Goal: Find specific page/section: Find specific page/section

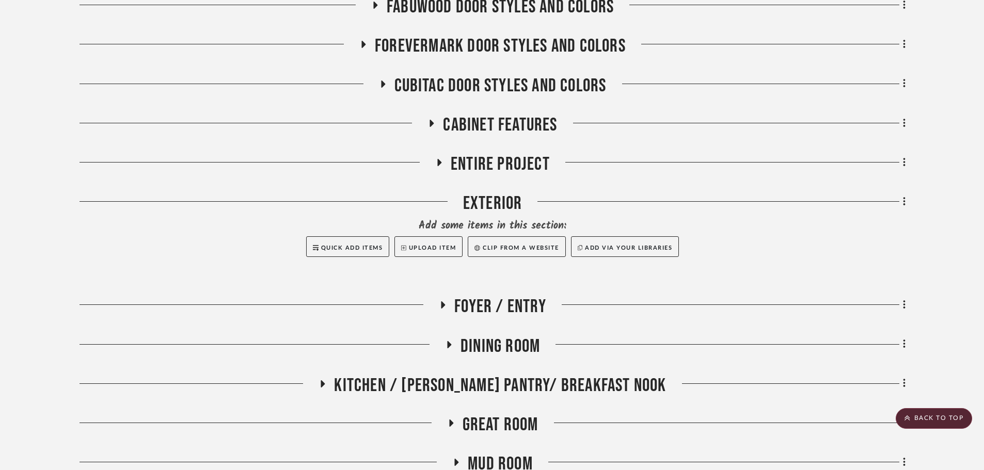
scroll to position [492, 0]
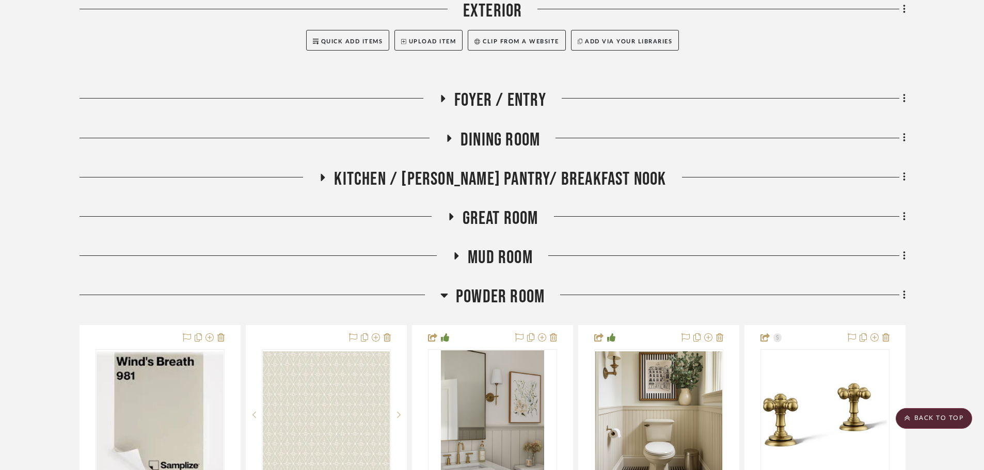
click at [501, 301] on span "Powder Room" at bounding box center [500, 297] width 89 height 22
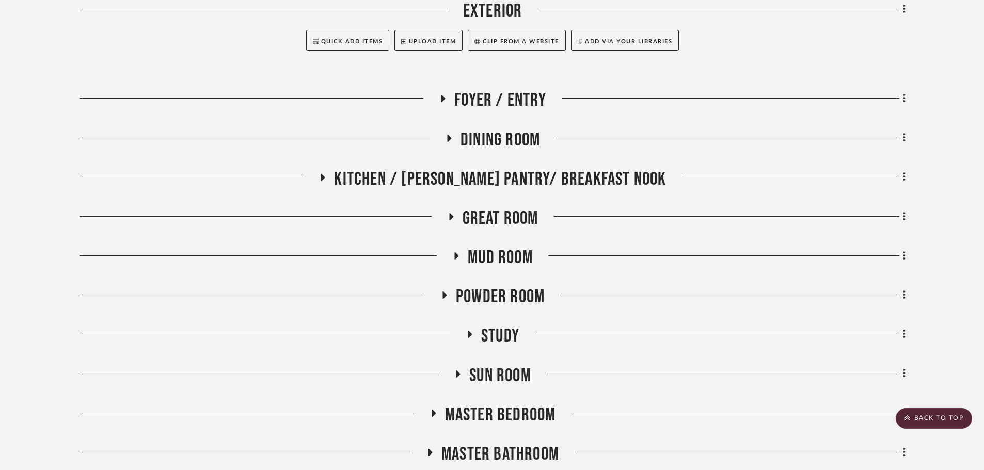
click at [508, 339] on span "Study" at bounding box center [500, 336] width 38 height 22
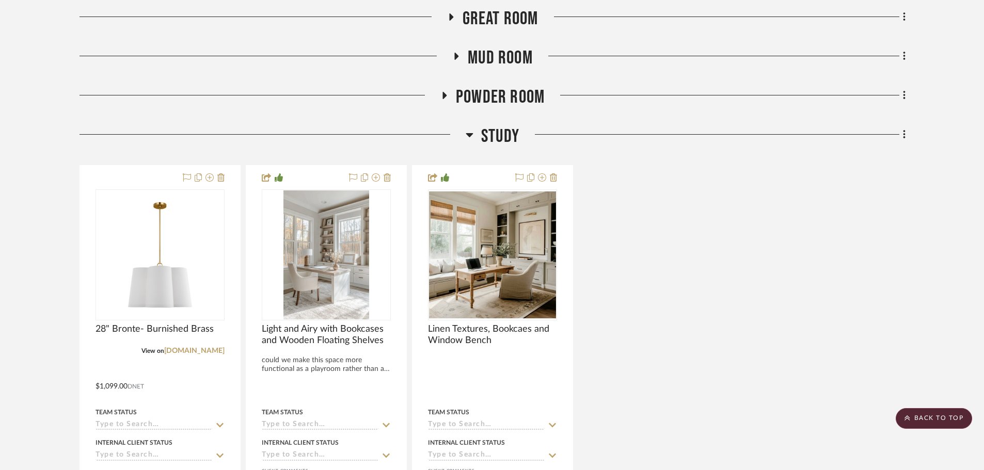
scroll to position [699, 0]
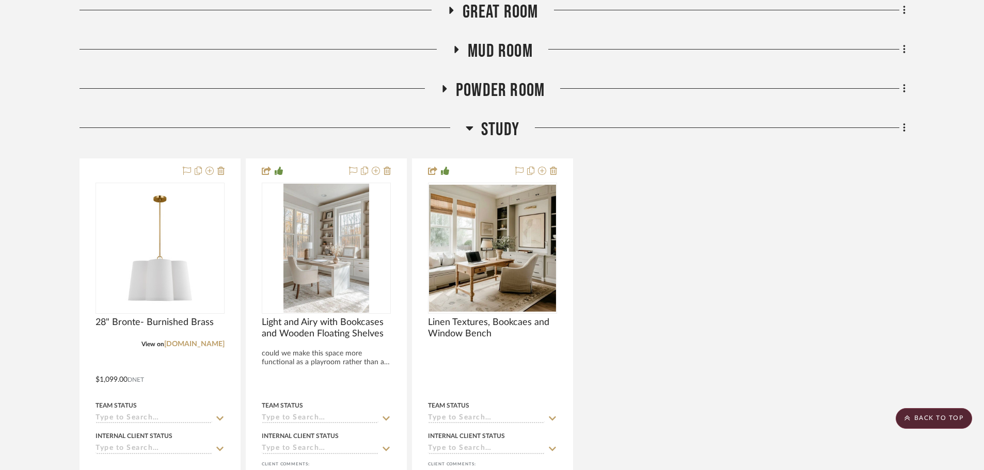
click at [487, 125] on span "Study" at bounding box center [500, 130] width 38 height 22
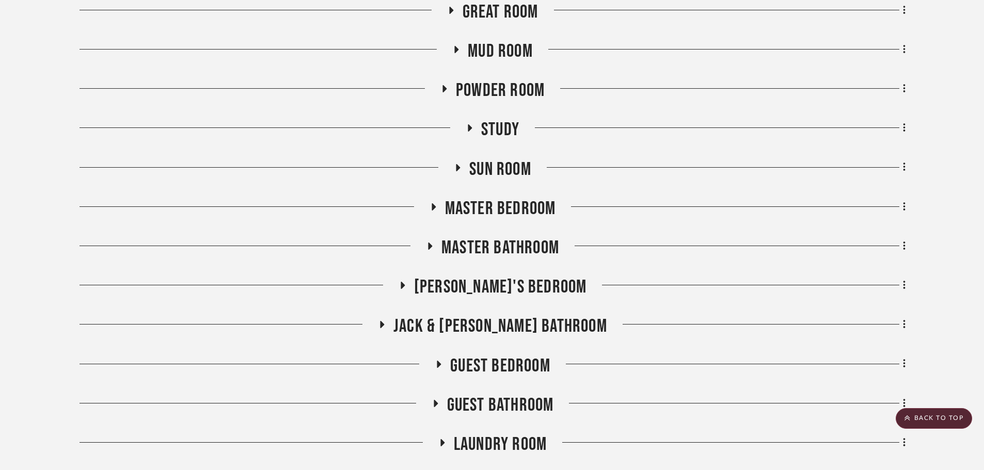
click at [500, 173] on span "Sun Room" at bounding box center [500, 169] width 62 height 22
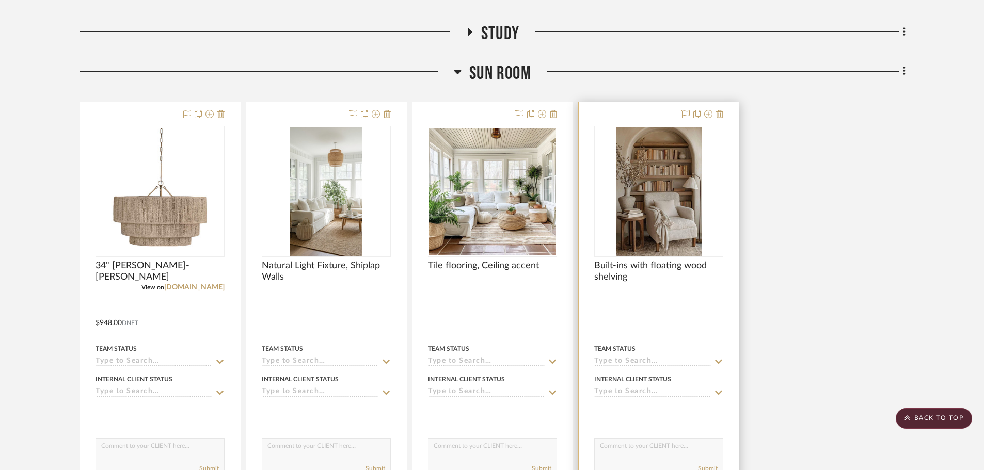
scroll to position [802, 0]
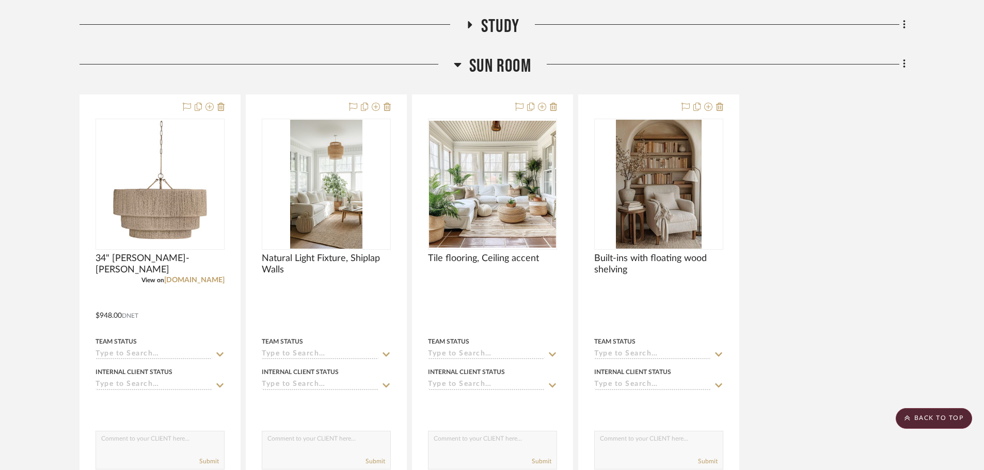
click at [965, 226] on project-details-page "SHOW ME Project: 10. [PERSON_NAME] Project Settings + Add Room/Section + Quick …" at bounding box center [492, 158] width 984 height 1773
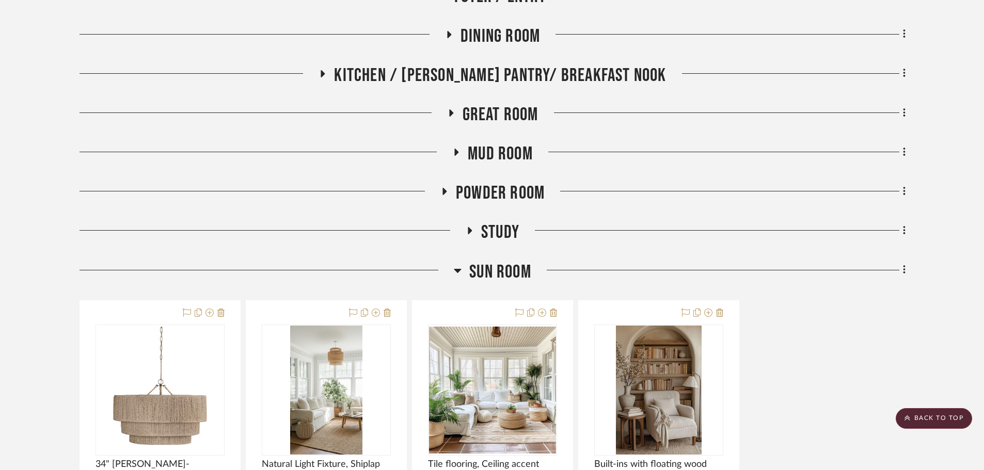
scroll to position [596, 0]
click at [489, 277] on span "Sun Room" at bounding box center [500, 273] width 62 height 22
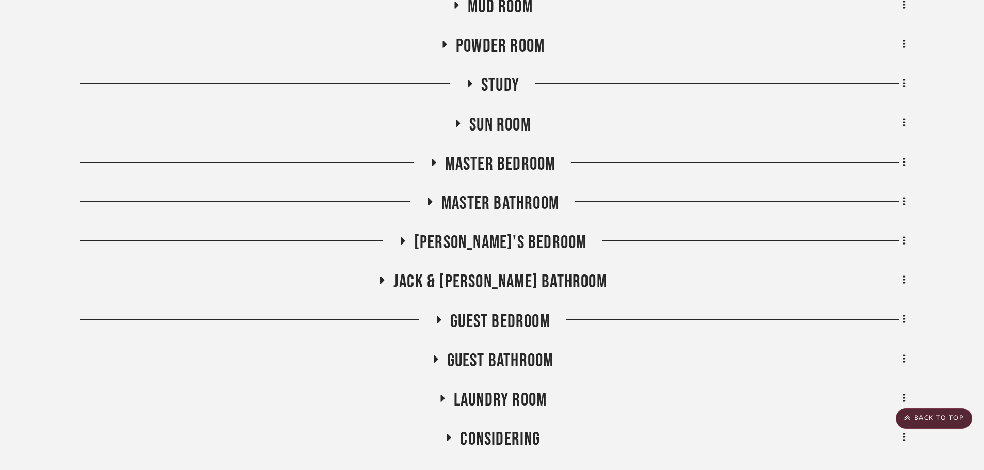
scroll to position [802, 0]
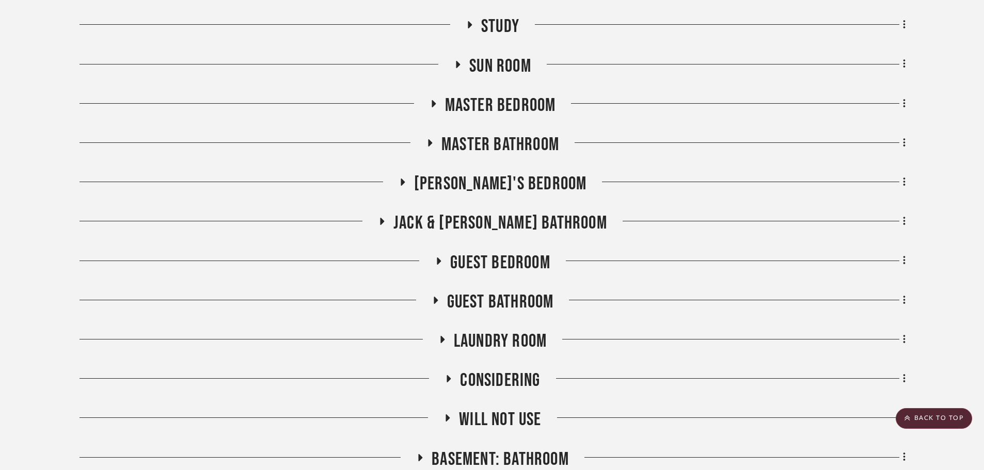
click at [490, 262] on span "Guest Bedroom" at bounding box center [500, 263] width 100 height 22
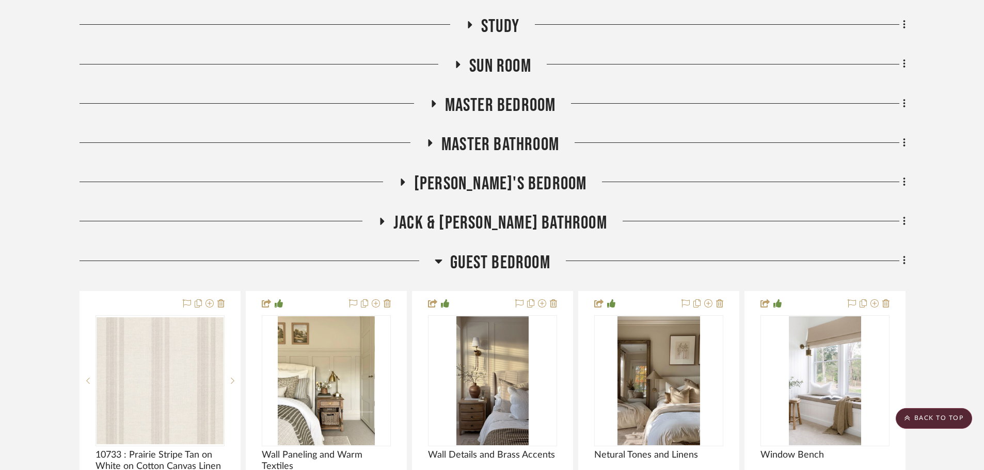
click at [494, 262] on span "Guest Bedroom" at bounding box center [500, 263] width 100 height 22
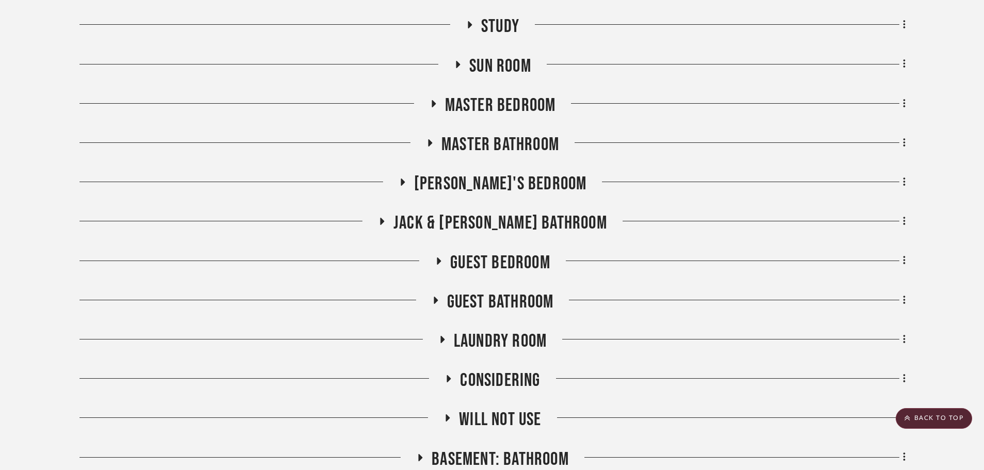
click at [501, 295] on span "Guest Bathroom" at bounding box center [500, 302] width 107 height 22
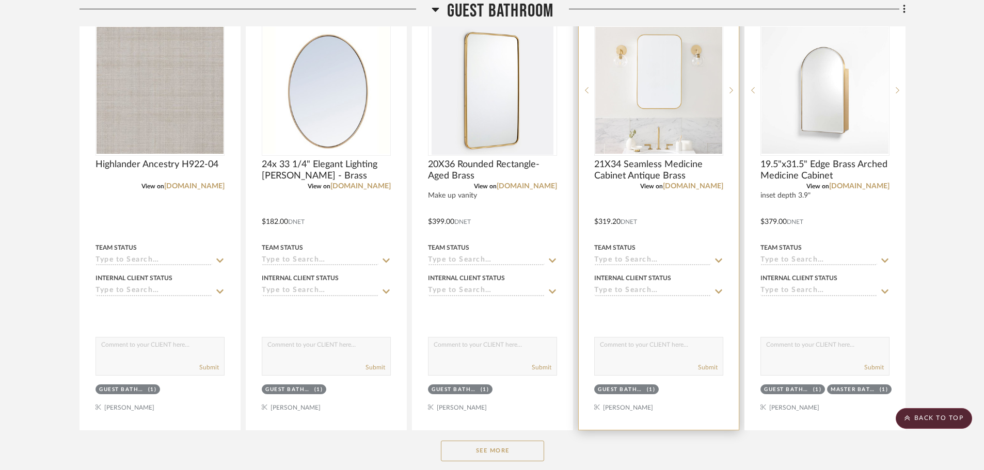
scroll to position [1163, 0]
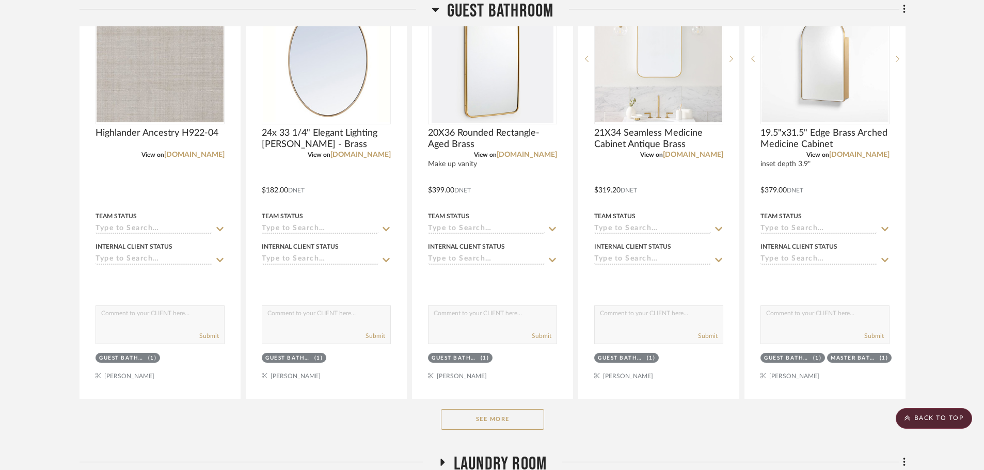
click at [511, 423] on button "See More" at bounding box center [492, 419] width 103 height 21
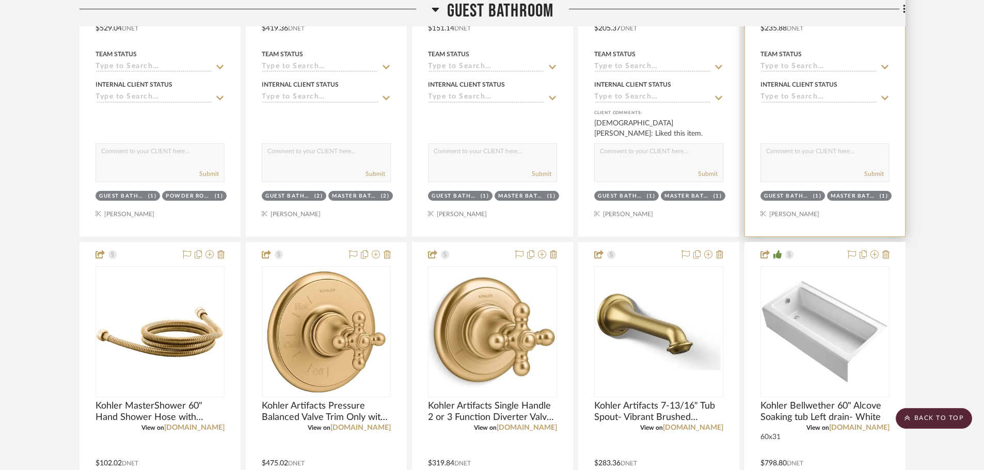
scroll to position [2402, 0]
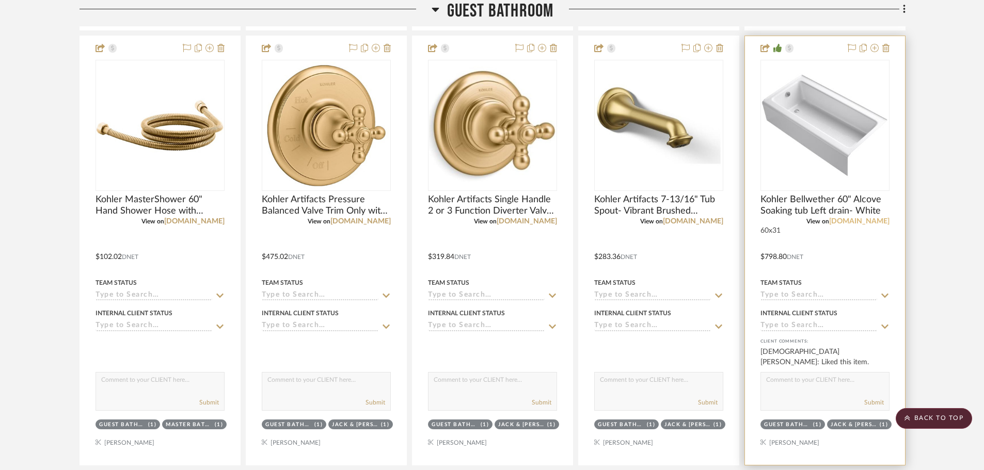
click at [880, 224] on link "[DOMAIN_NAME]" at bounding box center [859, 221] width 60 height 7
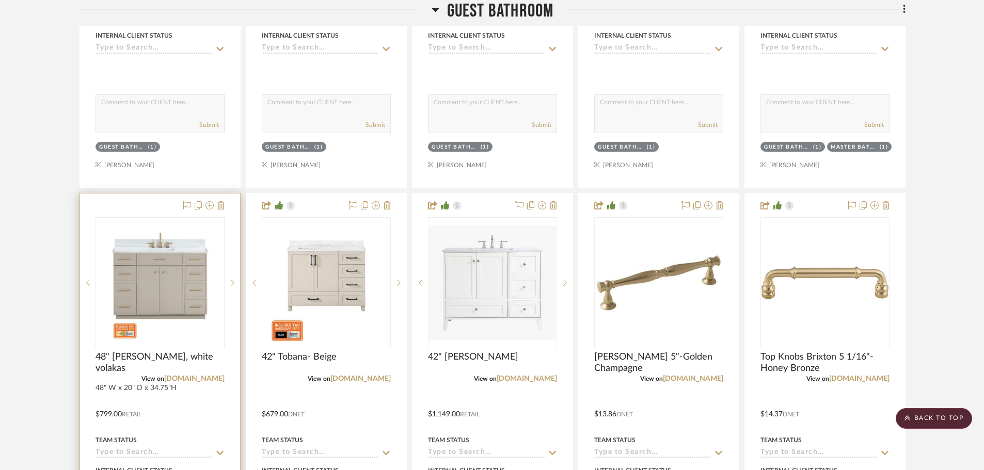
scroll to position [1422, 0]
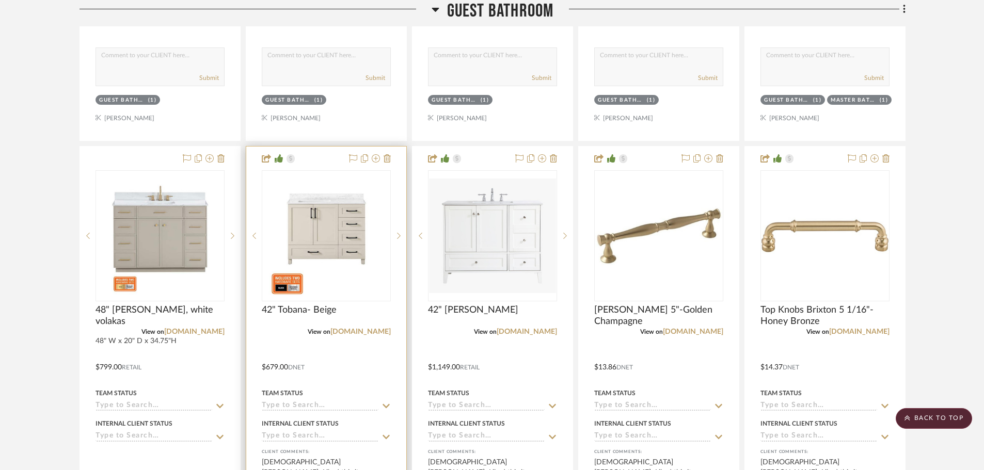
click at [391, 331] on div at bounding box center [326, 361] width 160 height 429
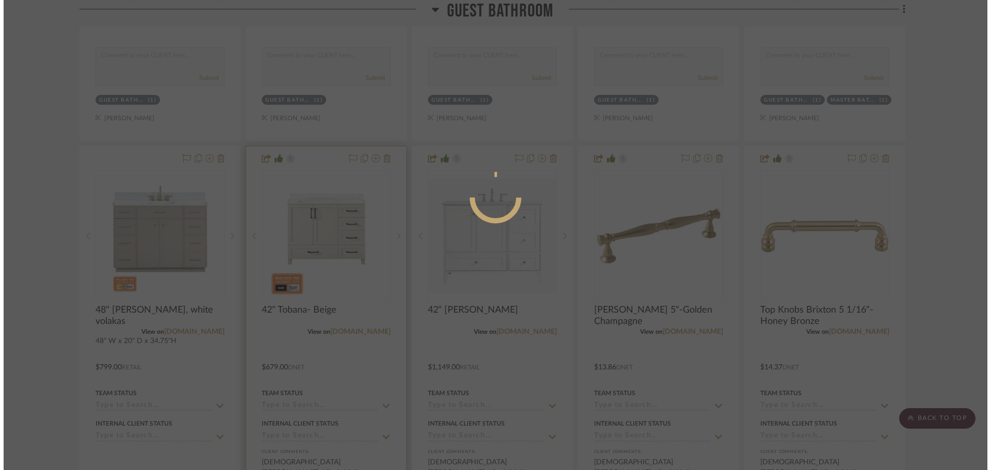
scroll to position [0, 0]
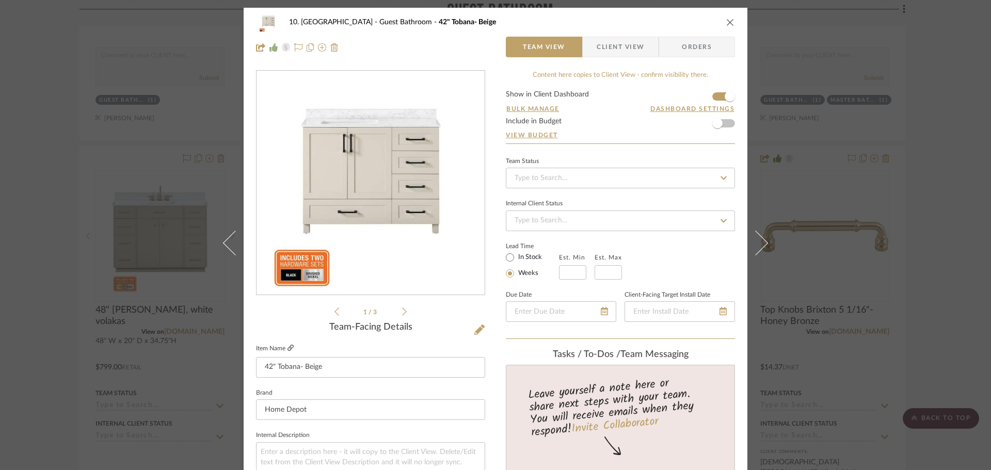
click at [289, 346] on icon at bounding box center [291, 348] width 6 height 6
